Goal: Check status: Check status

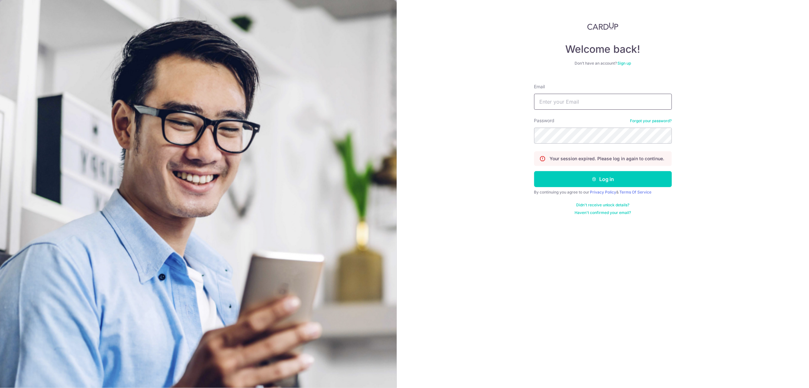
click at [548, 110] on input "Email" at bounding box center [603, 102] width 138 height 16
type input "[EMAIL_ADDRESS][DOMAIN_NAME]"
click at [585, 176] on button "Log in" at bounding box center [603, 179] width 138 height 16
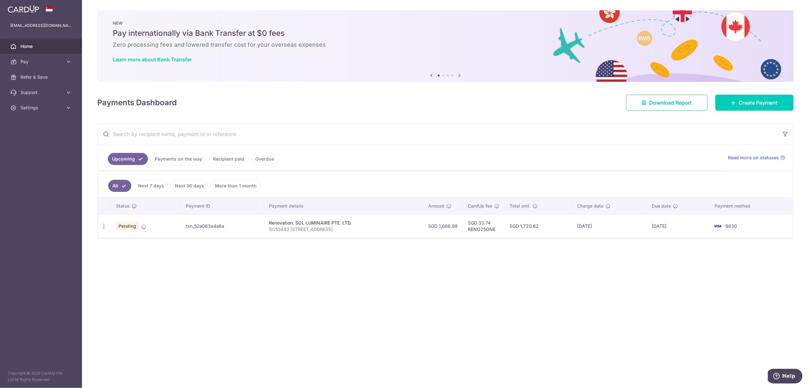
click at [175, 164] on link "Payments on the way" at bounding box center [178, 159] width 56 height 12
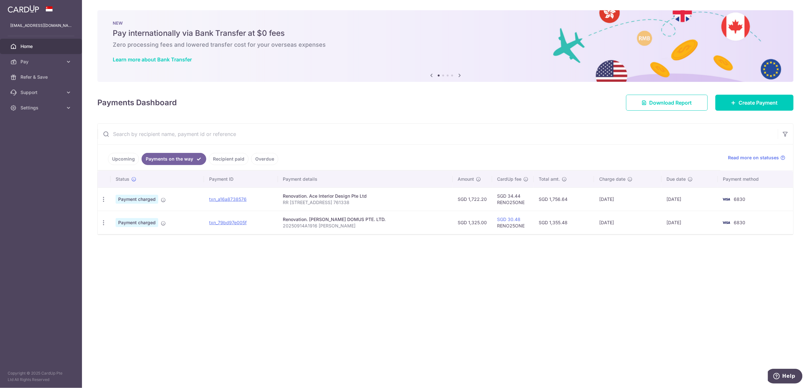
click at [129, 161] on link "Upcoming" at bounding box center [123, 159] width 31 height 12
